Goal: Task Accomplishment & Management: Use online tool/utility

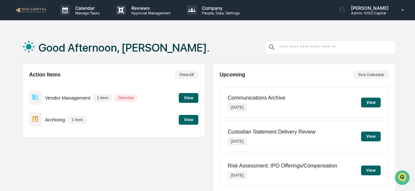
click at [195, 121] on button "View" at bounding box center [189, 120] width 20 height 10
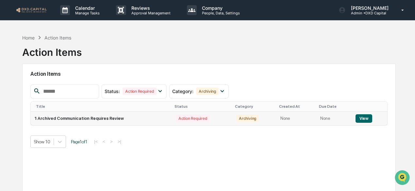
click at [358, 117] on button "View" at bounding box center [364, 118] width 17 height 9
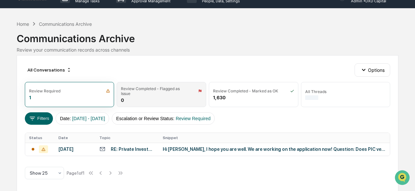
scroll to position [15, 0]
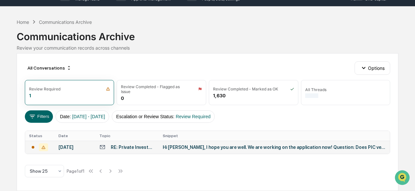
drag, startPoint x: 208, startPoint y: 143, endPoint x: 211, endPoint y: 140, distance: 3.9
click at [208, 142] on td "Hi [PERSON_NAME], I hope you are well. We are working on the application now! Q…" at bounding box center [274, 147] width 231 height 13
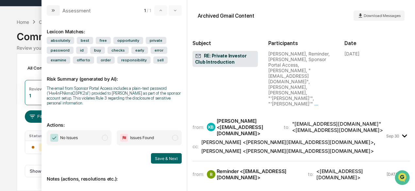
click at [62, 9] on div "Assessment" at bounding box center [69, 10] width 44 height 10
click at [47, 9] on button "modal" at bounding box center [53, 10] width 13 height 10
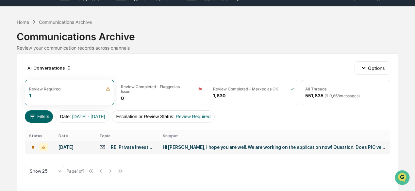
click at [206, 146] on div "Hi [PERSON_NAME], I hope you are well. We are working on the application now! Q…" at bounding box center [274, 147] width 223 height 5
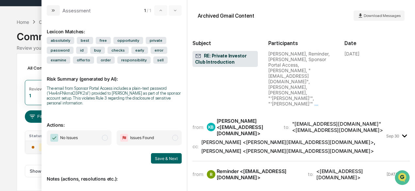
click at [88, 136] on span "No Issues" at bounding box center [79, 137] width 65 height 15
drag, startPoint x: 165, startPoint y: 158, endPoint x: 281, endPoint y: 189, distance: 120.9
click at [165, 159] on button "Save & Next" at bounding box center [166, 158] width 31 height 10
